Goal: Information Seeking & Learning: Learn about a topic

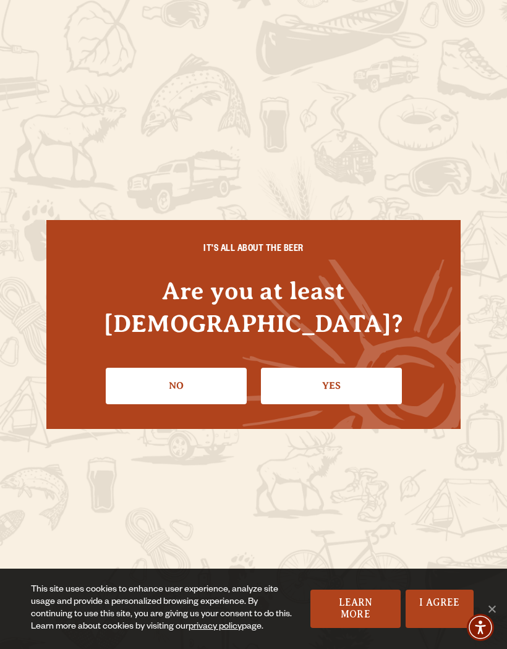
click at [334, 368] on link "Yes" at bounding box center [331, 386] width 141 height 36
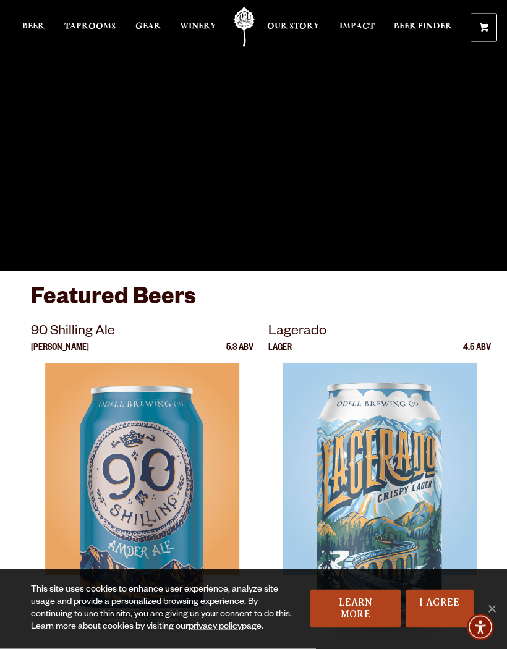
scroll to position [15, 0]
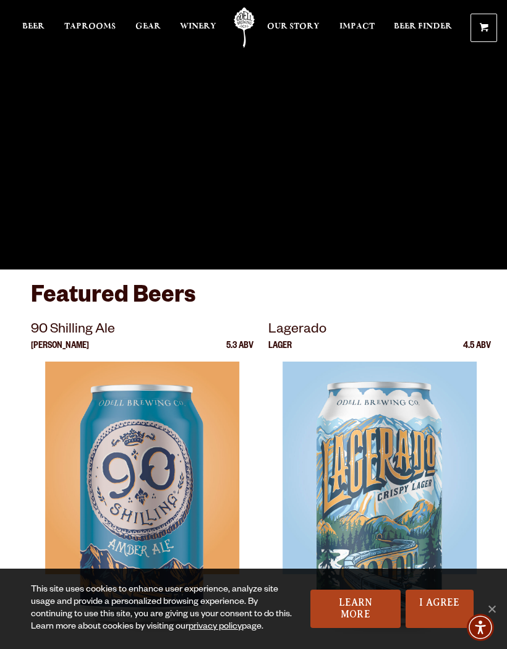
click at [151, 23] on span "Gear" at bounding box center [147, 27] width 25 height 10
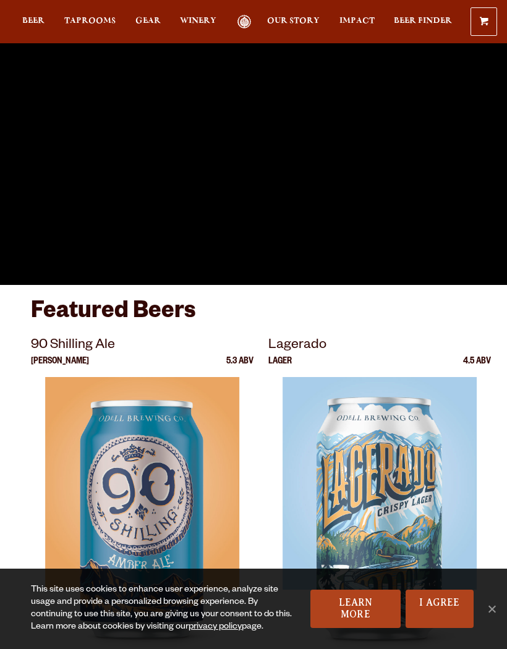
scroll to position [69, 0]
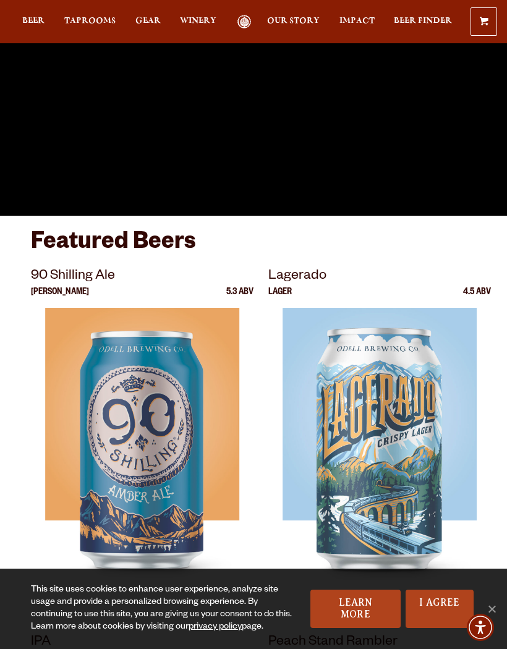
click at [290, 18] on span "Our Story" at bounding box center [293, 21] width 53 height 10
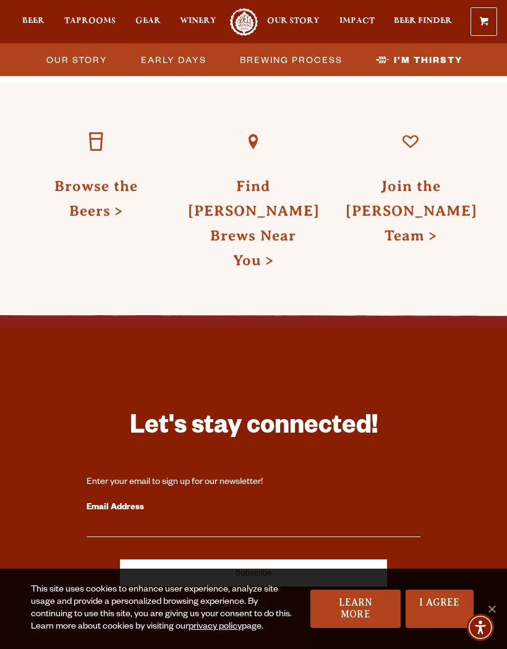
scroll to position [5182, 0]
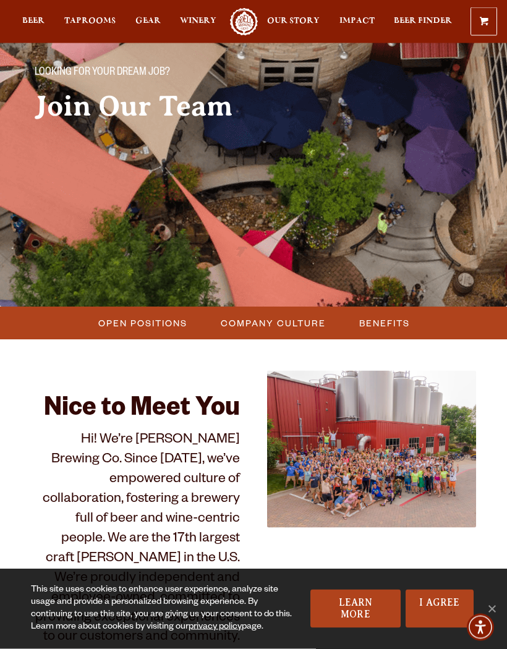
scroll to position [95, 0]
click at [146, 329] on span "Open Positions" at bounding box center [142, 323] width 89 height 18
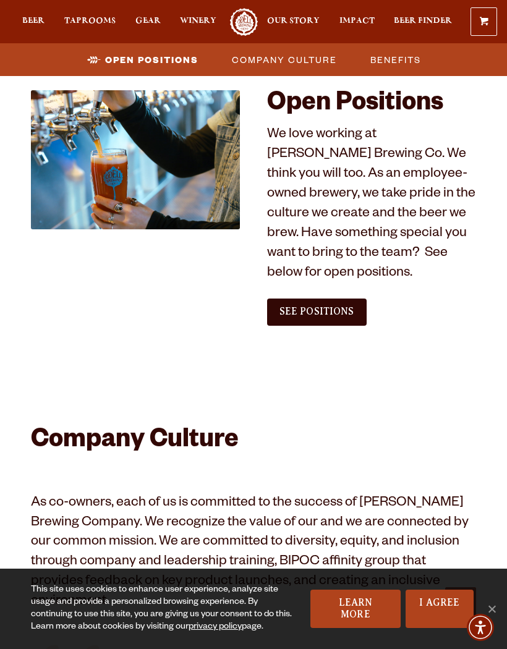
scroll to position [724, 0]
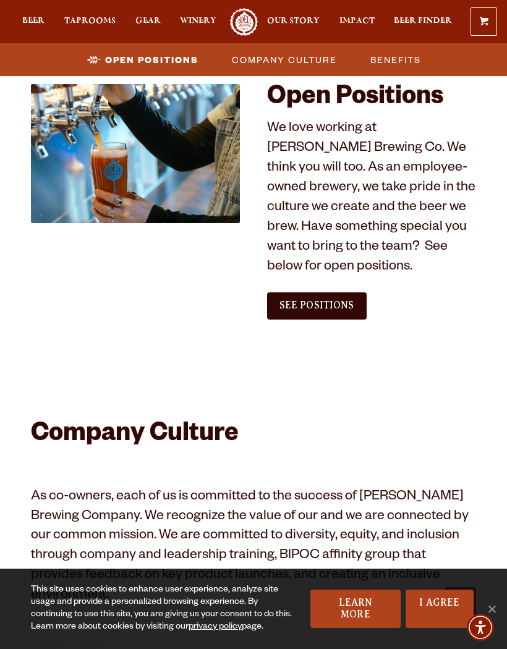
click at [343, 292] on link "See Positions" at bounding box center [316, 305] width 99 height 27
